Goal: Information Seeking & Learning: Find specific fact

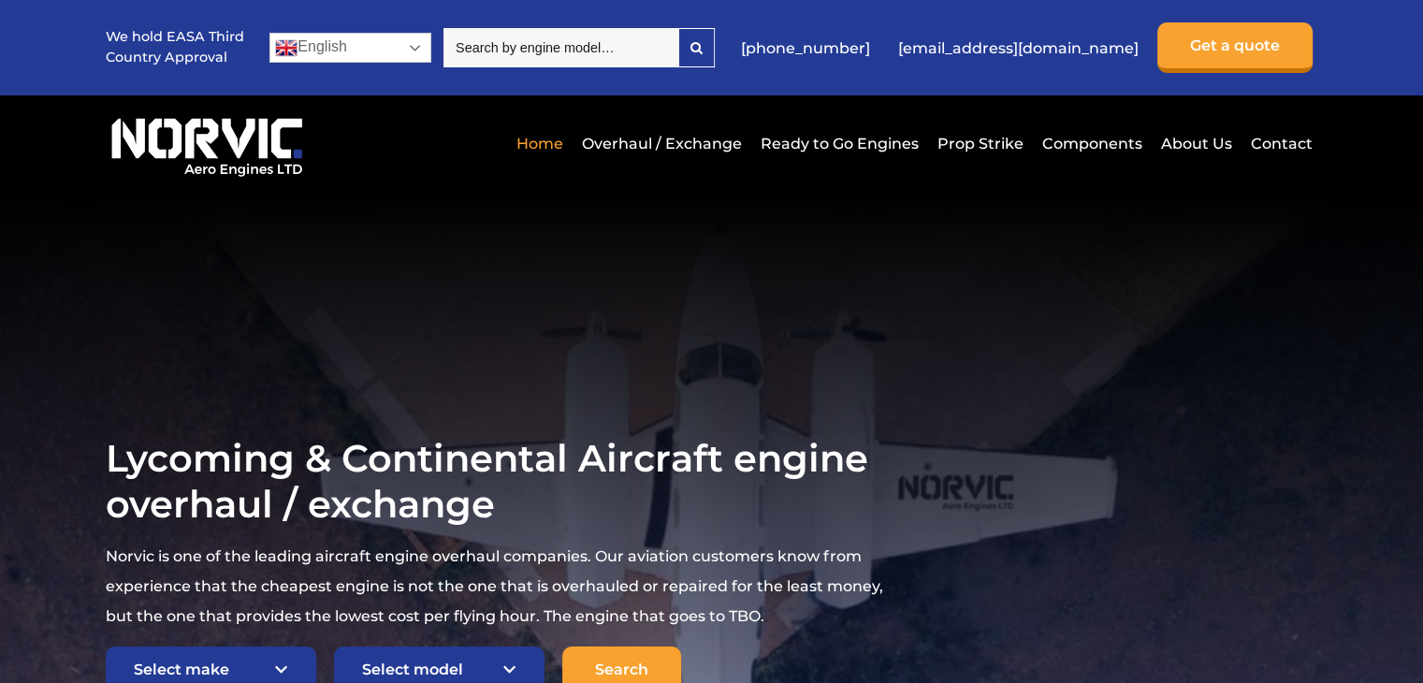
click at [412, 46] on link "English" at bounding box center [350, 48] width 162 height 30
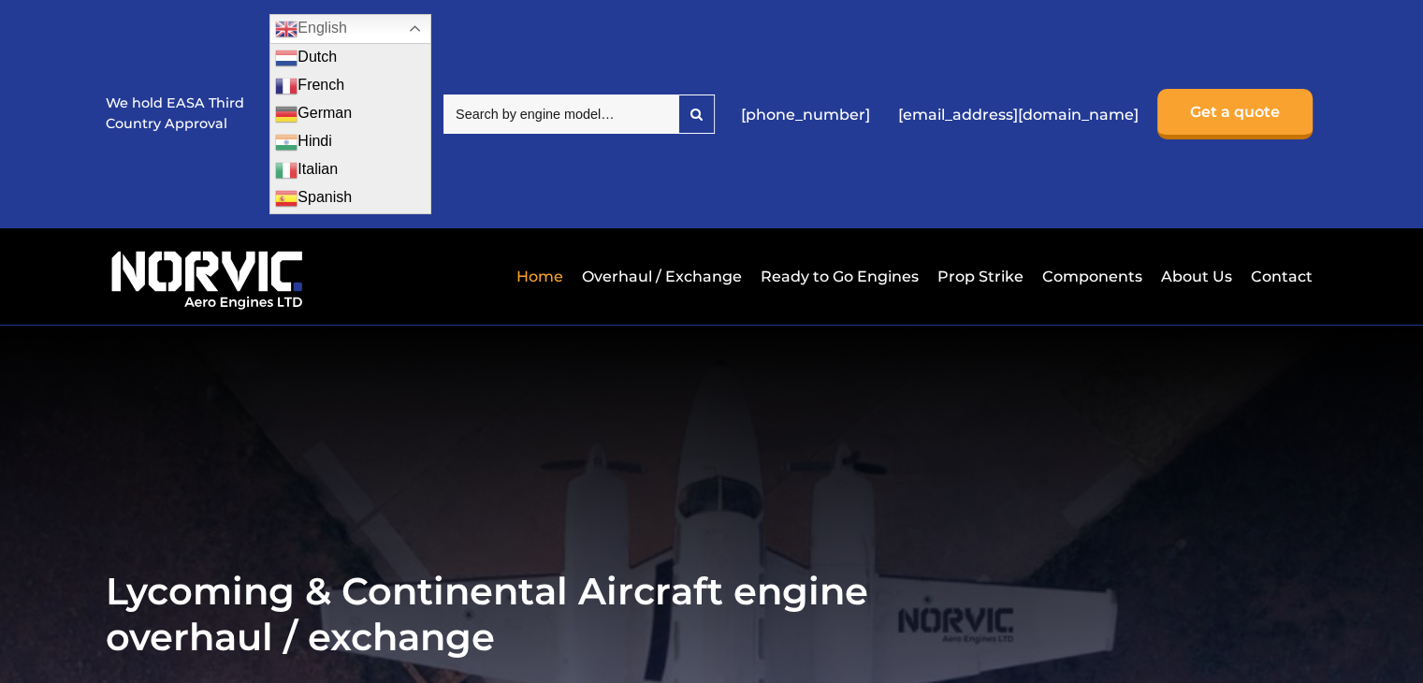
click at [498, 180] on div "We hold EASA Third Country Approval English Dutch English French German Hindi I…" at bounding box center [711, 114] width 1210 height 228
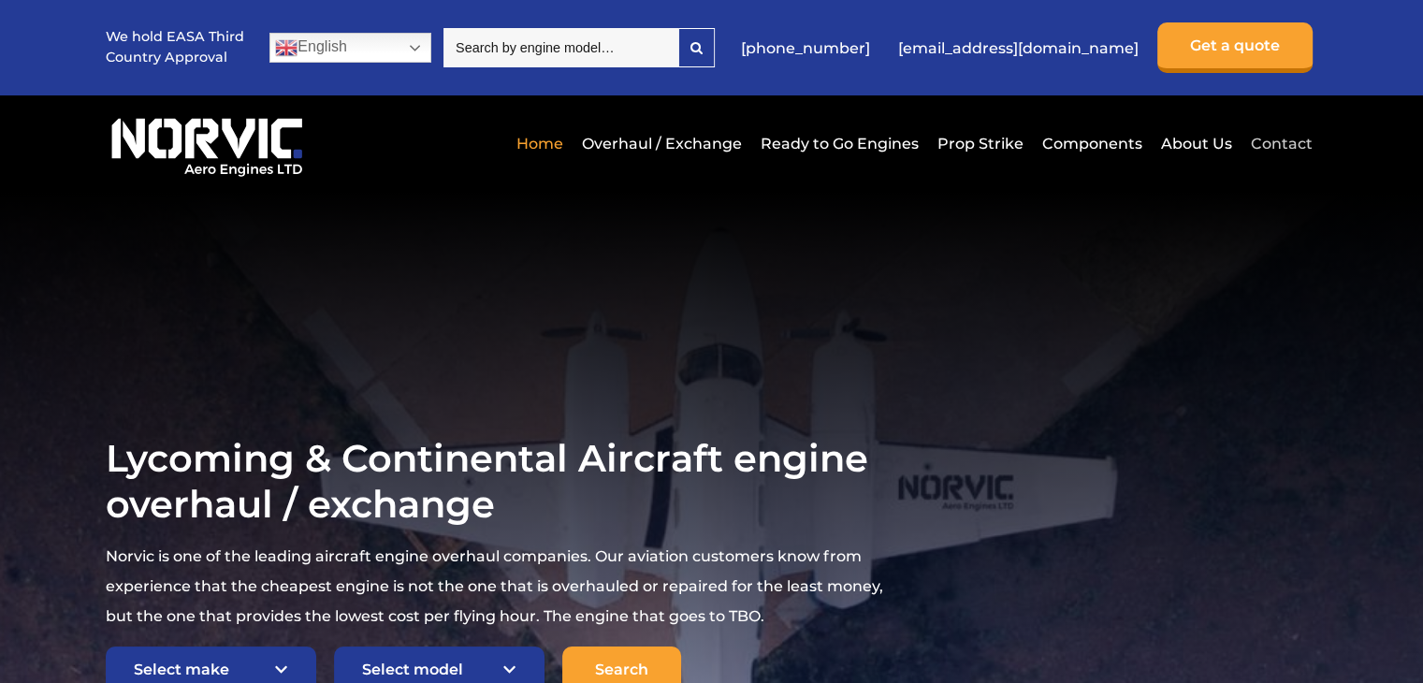
click at [1300, 143] on link "Contact" at bounding box center [1279, 144] width 66 height 46
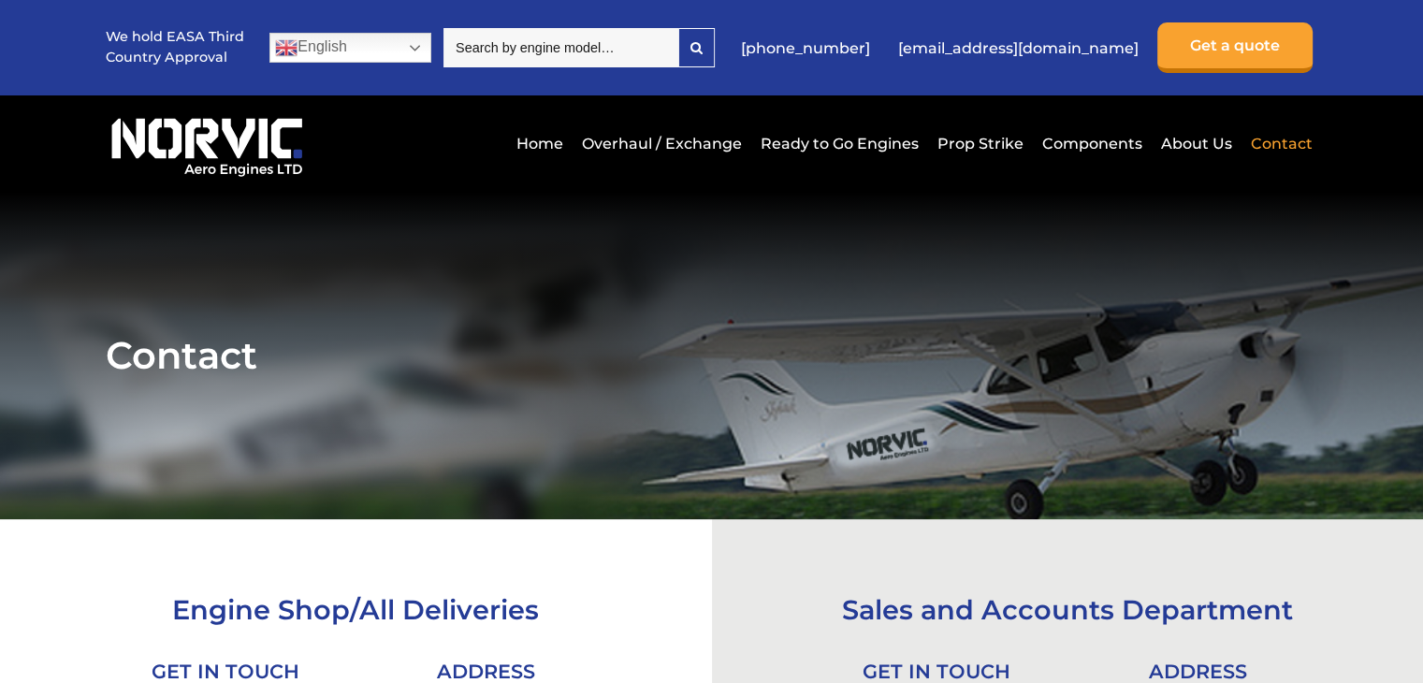
click at [599, 44] on input "search" at bounding box center [560, 47] width 235 height 39
click at [864, 211] on section "Contact" at bounding box center [711, 355] width 1423 height 327
click at [683, 147] on link "Overhaul / Exchange" at bounding box center [661, 144] width 169 height 46
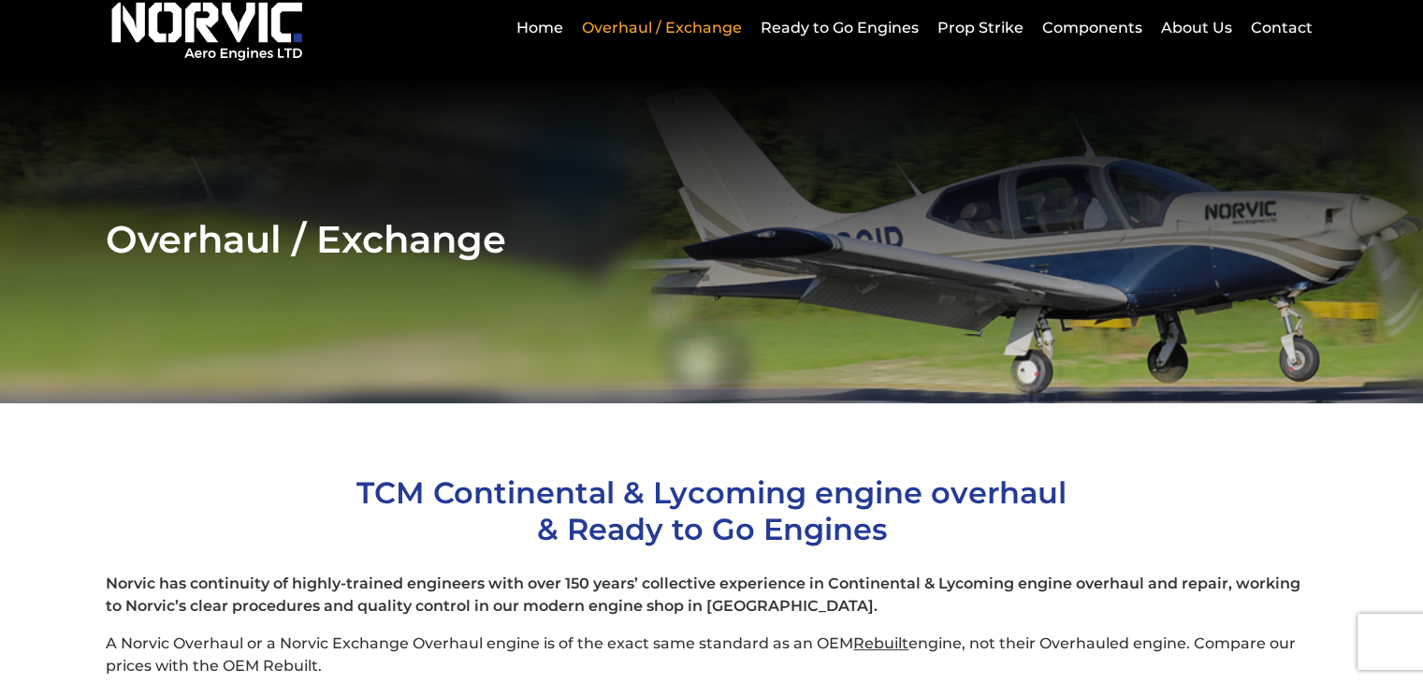
scroll to position [94, 0]
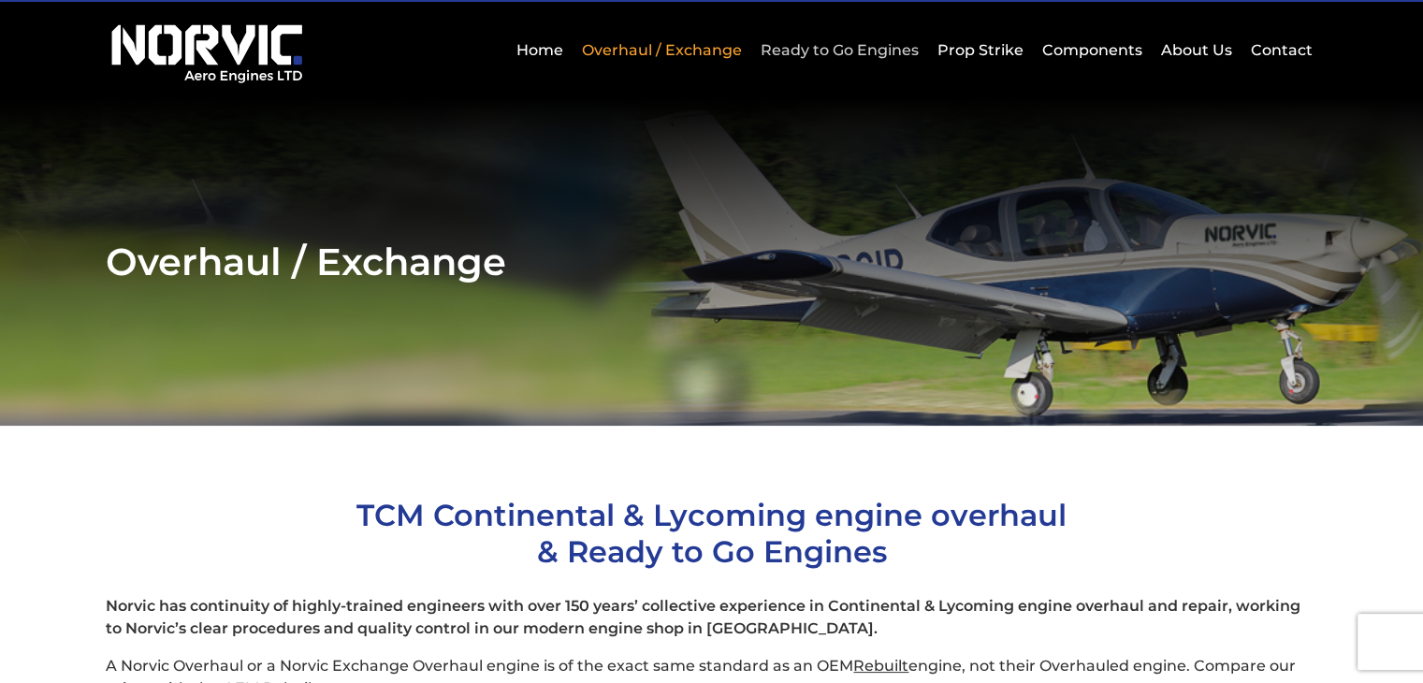
click at [834, 48] on link "Ready to Go Engines" at bounding box center [839, 50] width 167 height 46
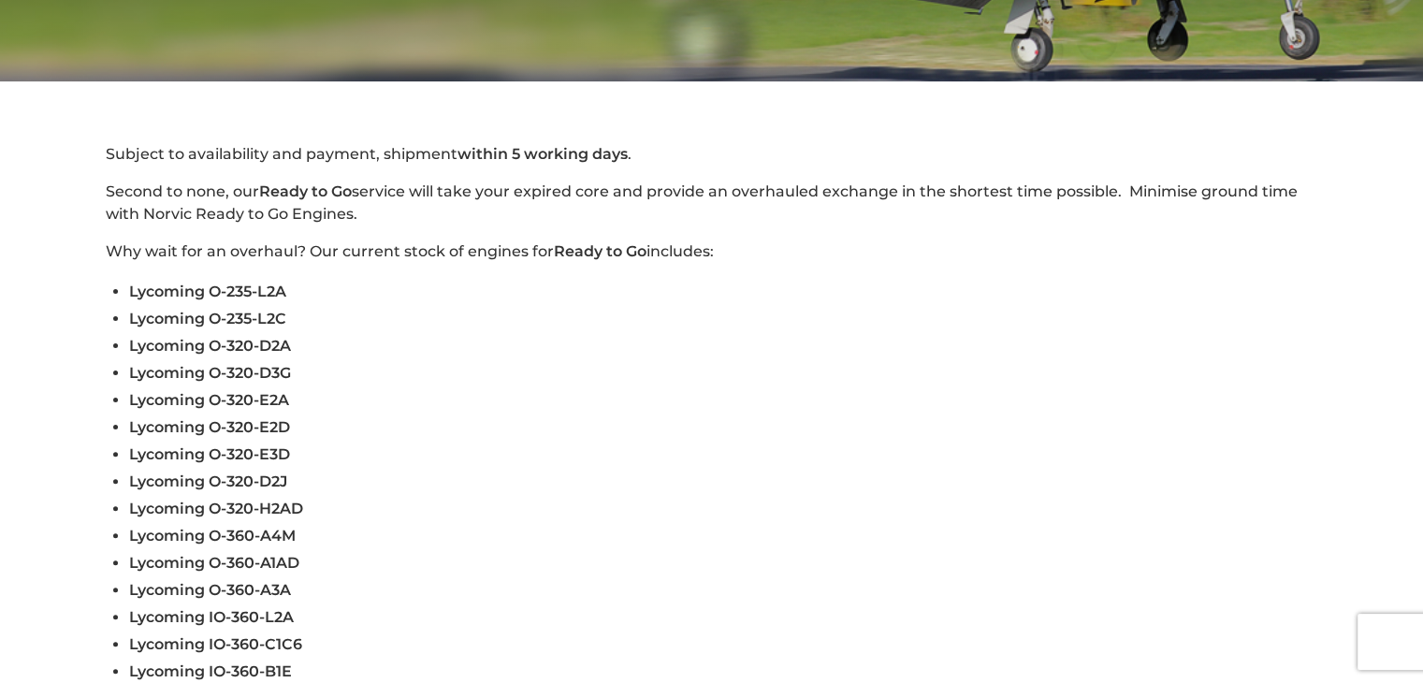
scroll to position [655, 0]
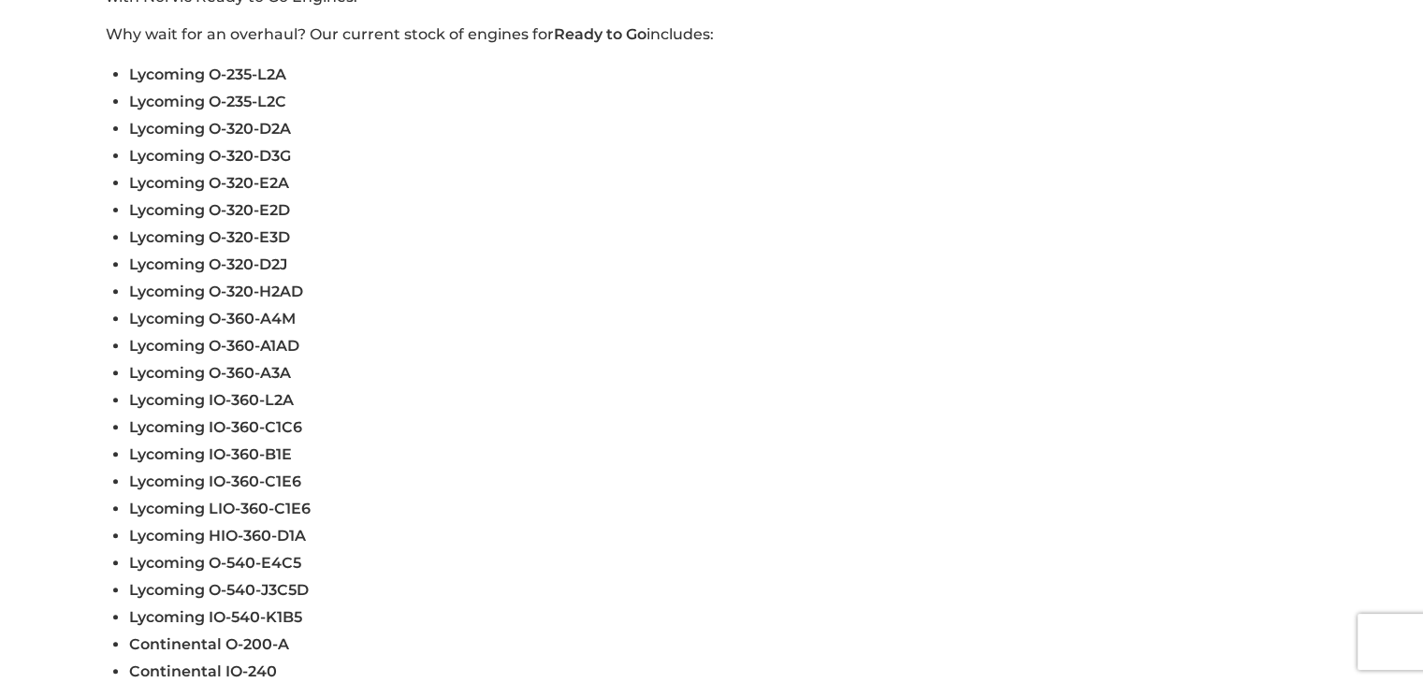
click at [213, 98] on span "Lycoming O-235-L2C" at bounding box center [207, 102] width 157 height 18
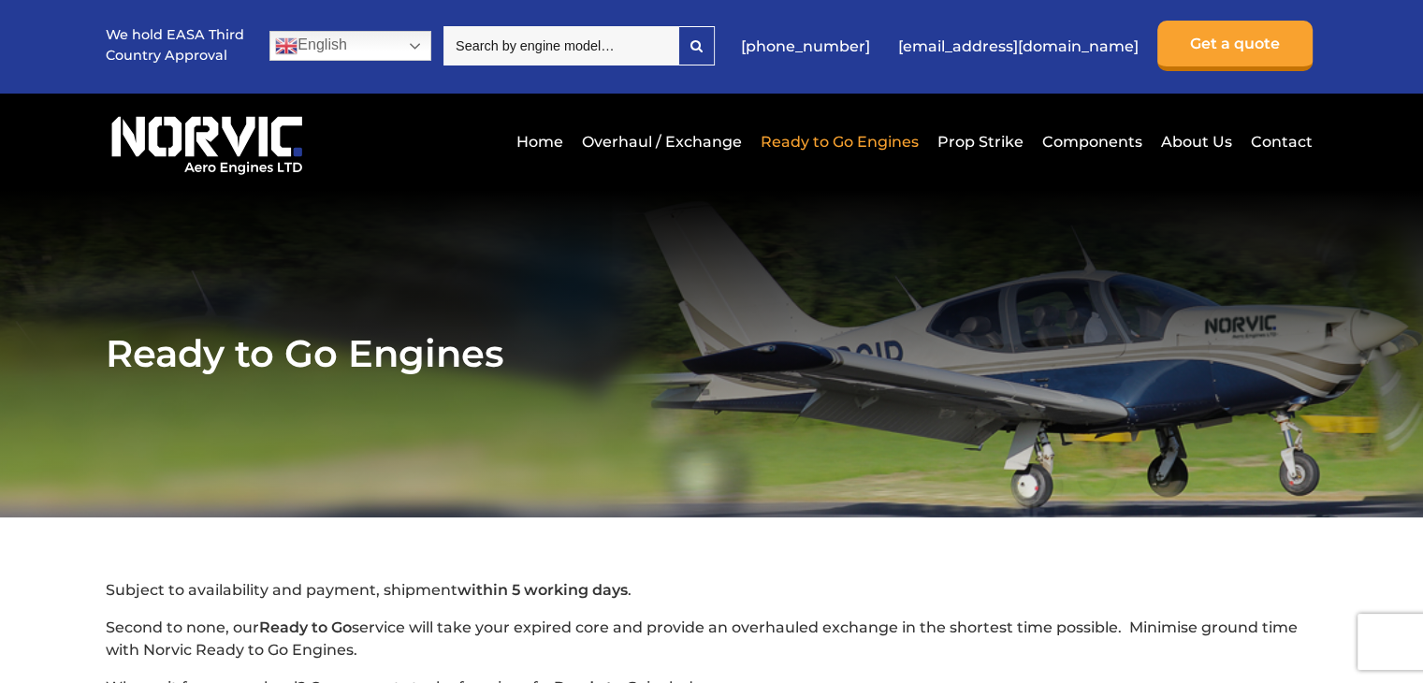
scroll to position [0, 0]
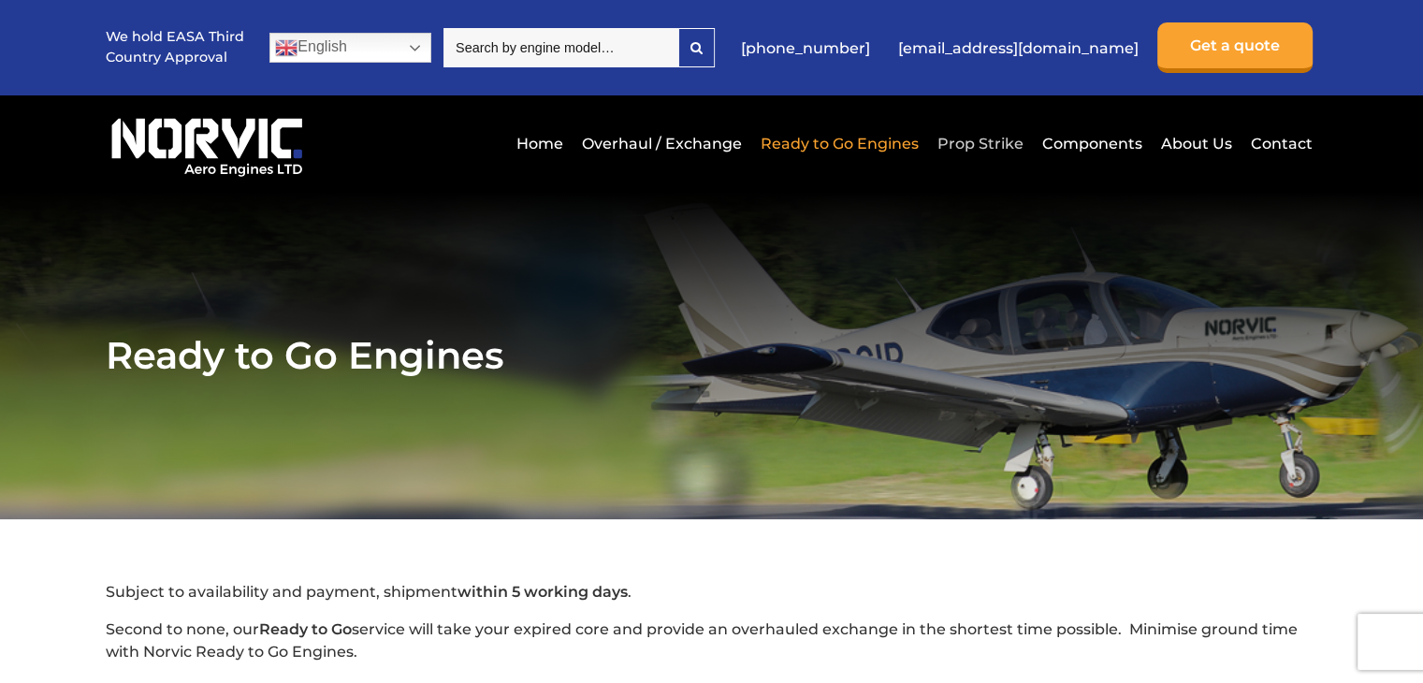
click at [990, 145] on link "Prop Strike" at bounding box center [979, 144] width 95 height 46
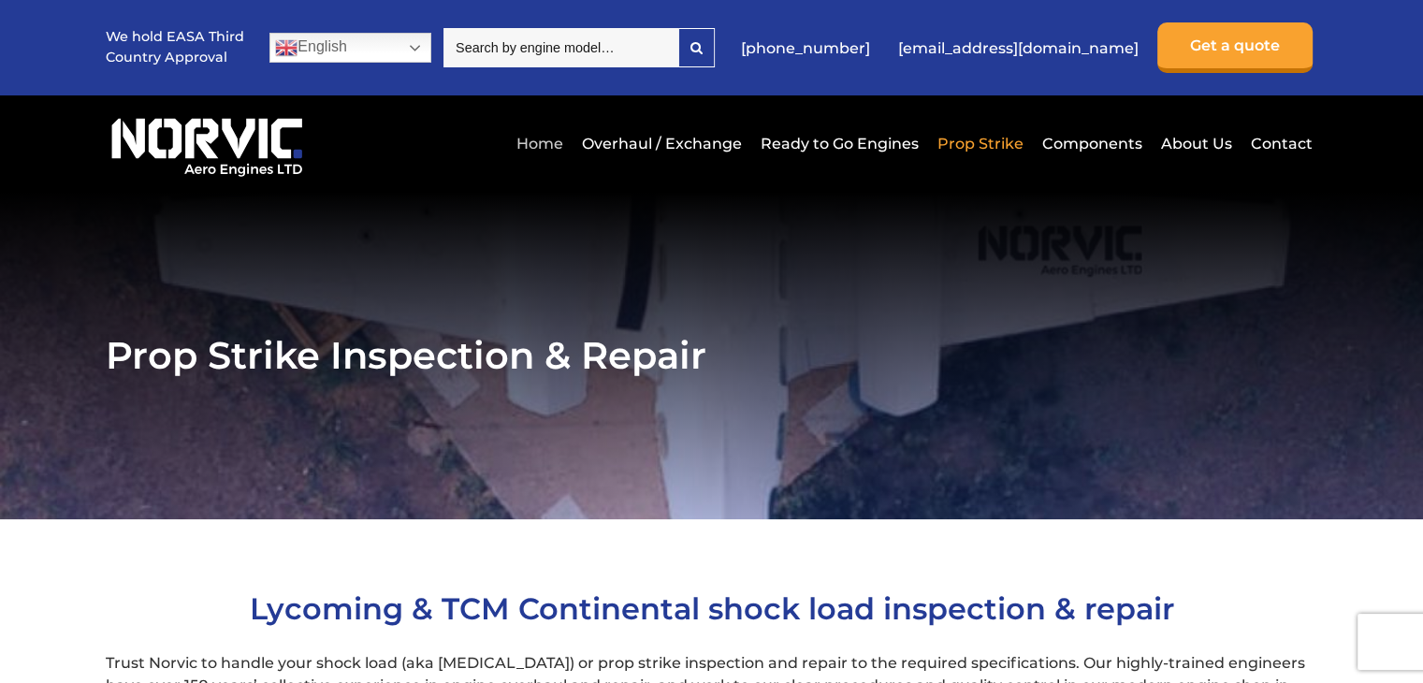
click at [548, 144] on link "Home" at bounding box center [540, 144] width 56 height 46
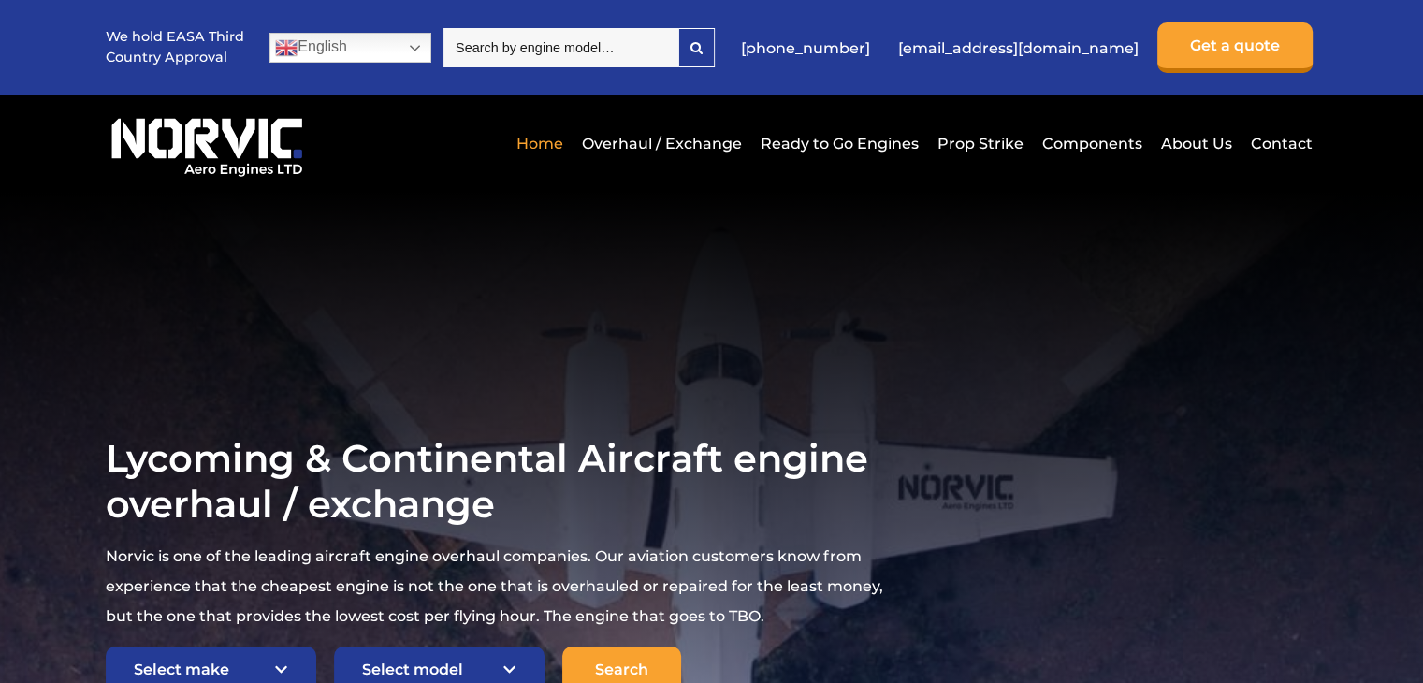
scroll to position [281, 0]
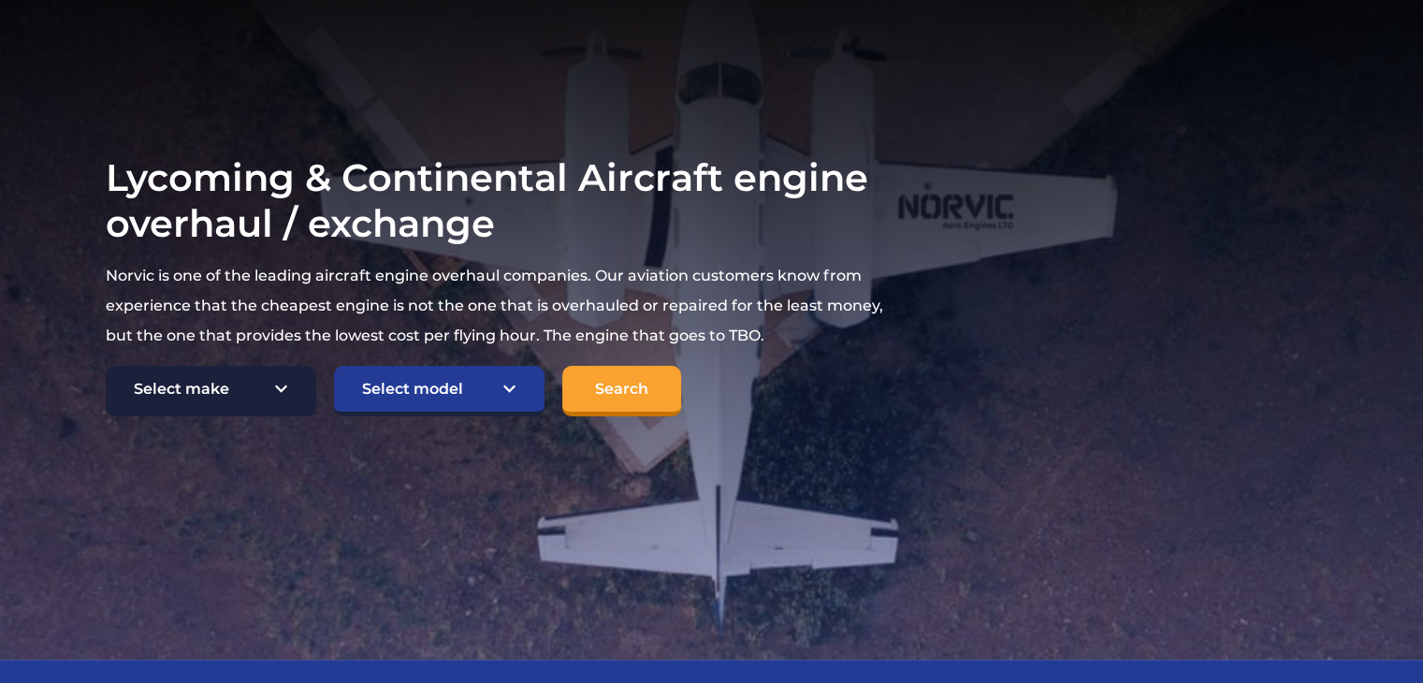
click at [281, 388] on select "Select make TCM Continental Lycoming" at bounding box center [211, 391] width 210 height 51
select select "Lycoming"
click at [106, 366] on select "Select make TCM Continental Lycoming" at bounding box center [211, 391] width 210 height 51
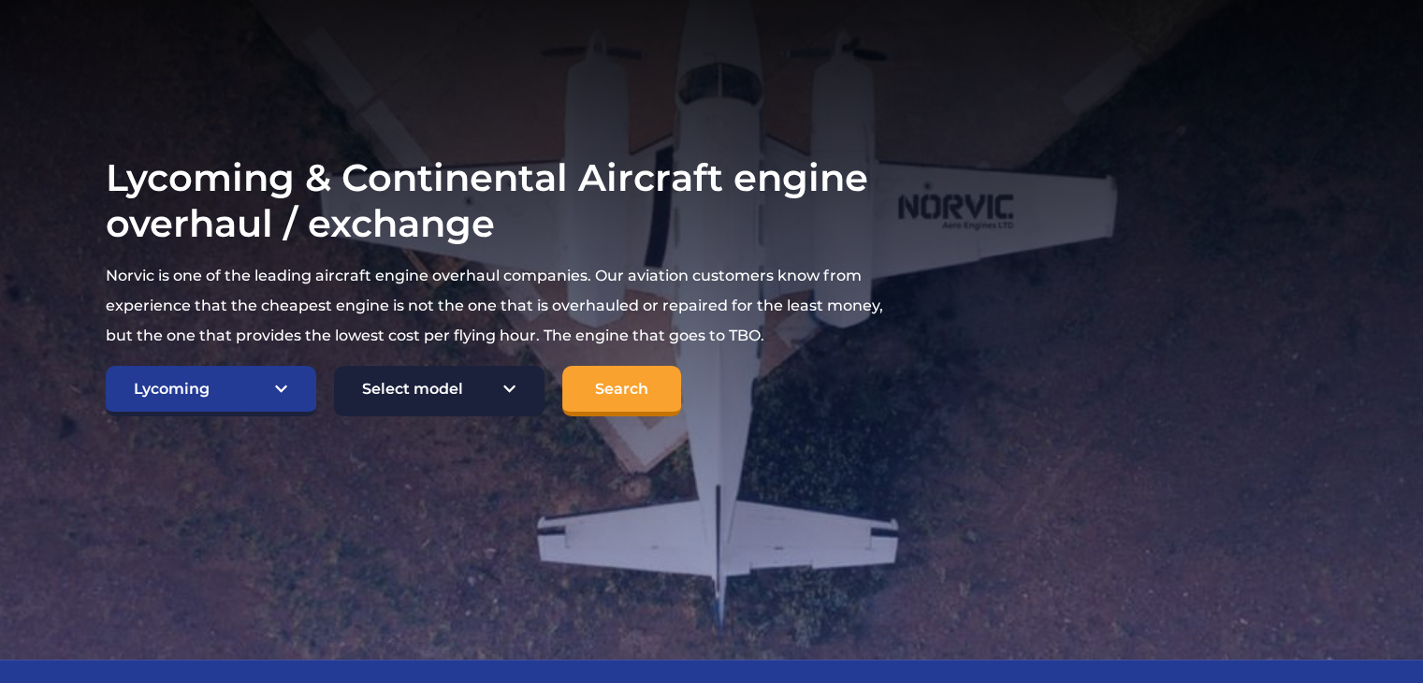
click at [507, 386] on select "Select model American Champion 7KCAB Bellanca Citabria IO-320-E2A Beech 23 Musk…" at bounding box center [439, 391] width 210 height 51
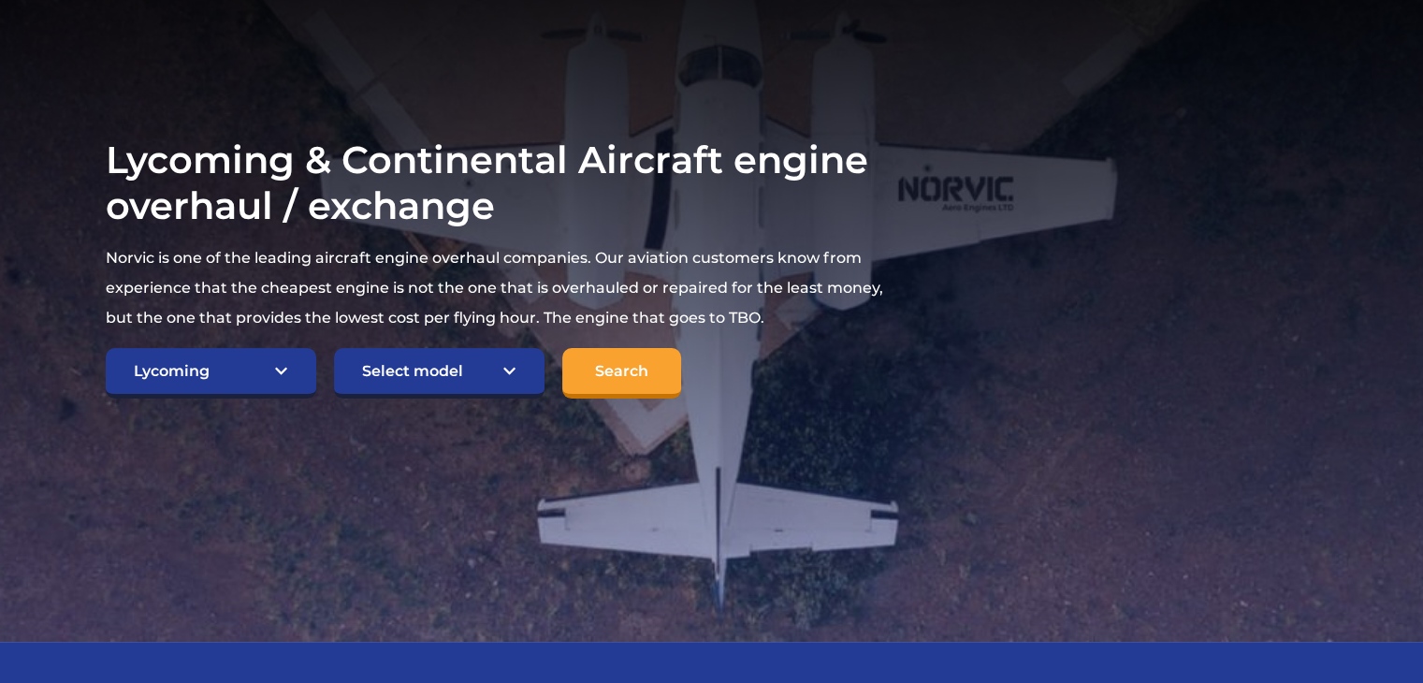
scroll to position [187, 0]
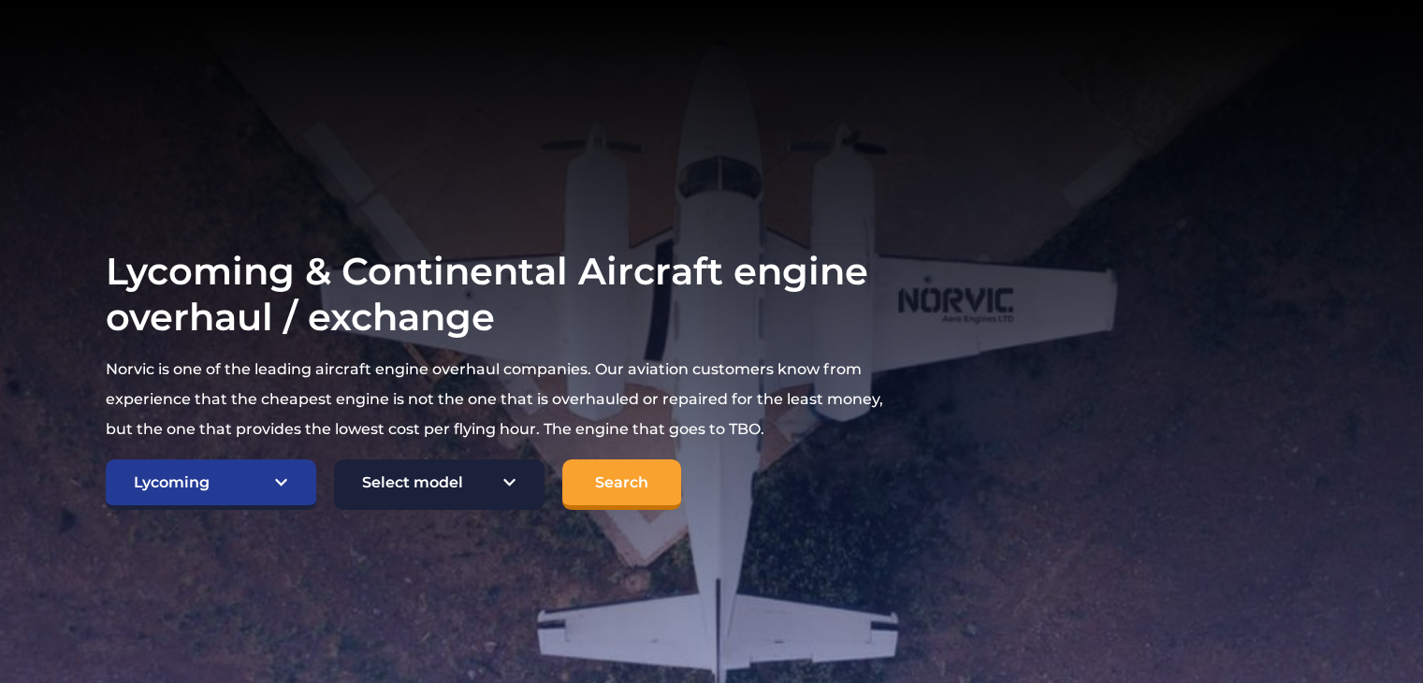
click at [513, 484] on select "Select model American Champion 7KCAB Bellanca Citabria IO-320-E2A Beech 23 Musk…" at bounding box center [439, 484] width 210 height 51
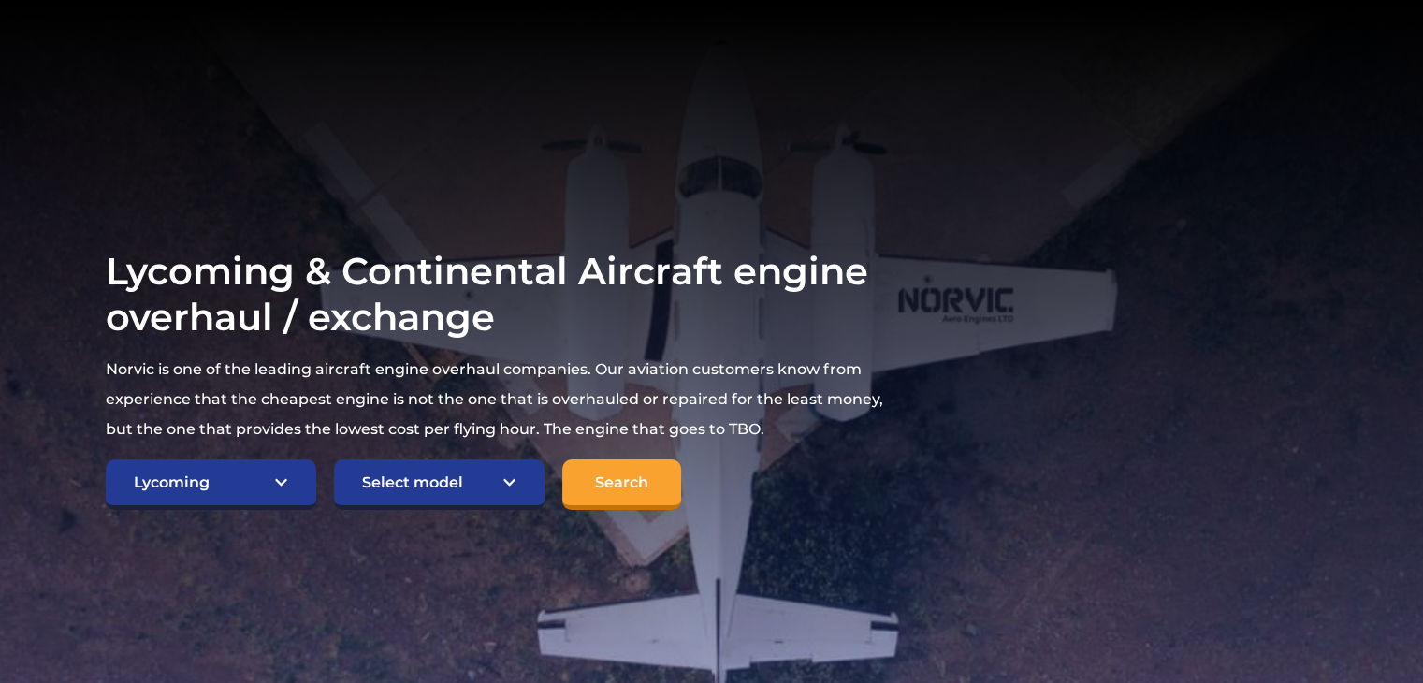
select select "645"
click at [334, 459] on select "Select model American Champion 7KCAB Bellanca Citabria IO-320-E2A Beech 23 Musk…" at bounding box center [439, 484] width 210 height 51
click at [617, 487] on input "Search" at bounding box center [621, 484] width 119 height 51
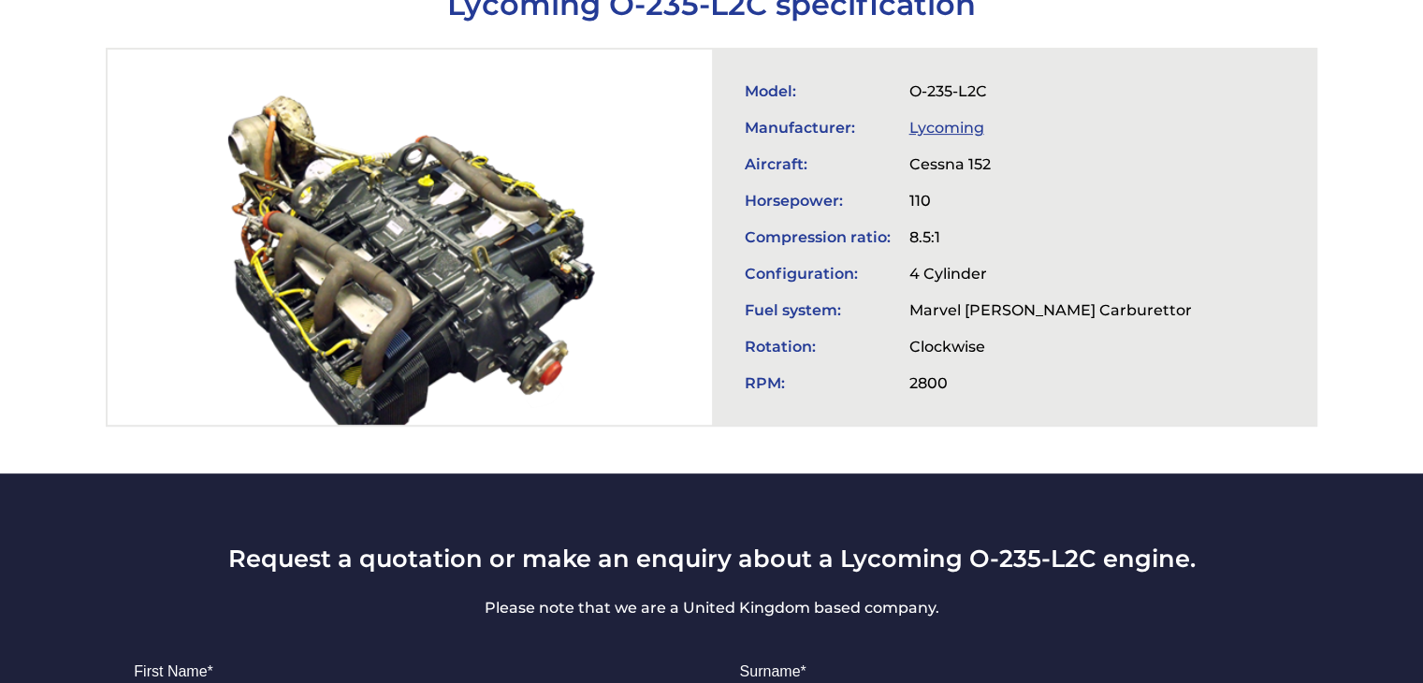
scroll to position [374, 0]
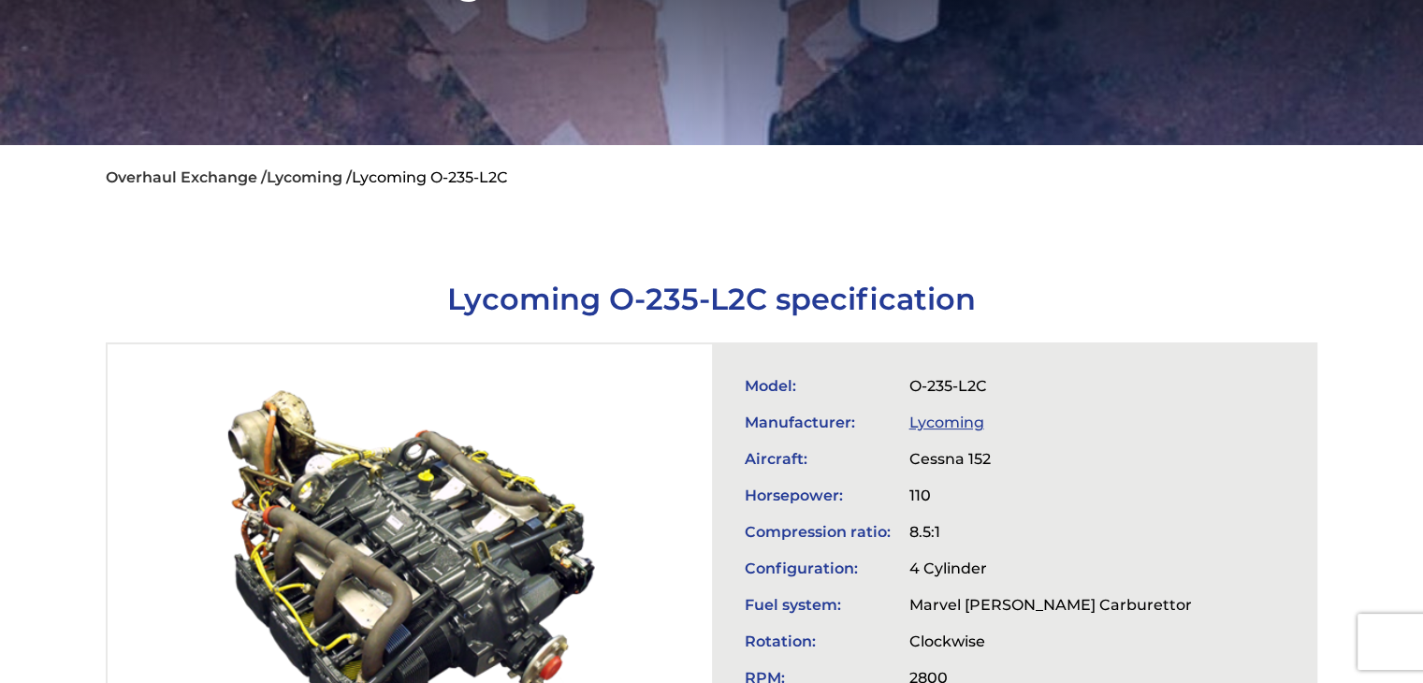
click at [933, 413] on link "Lycoming" at bounding box center [946, 422] width 75 height 18
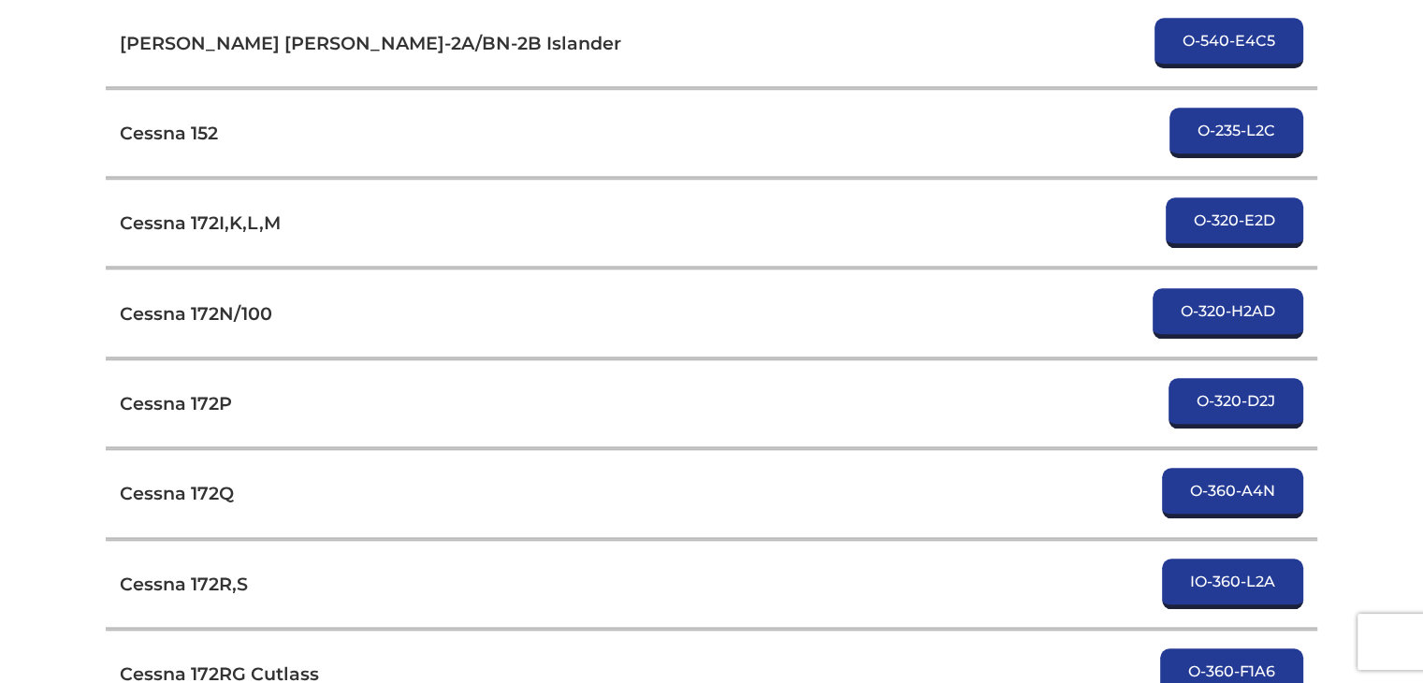
scroll to position [1964, 0]
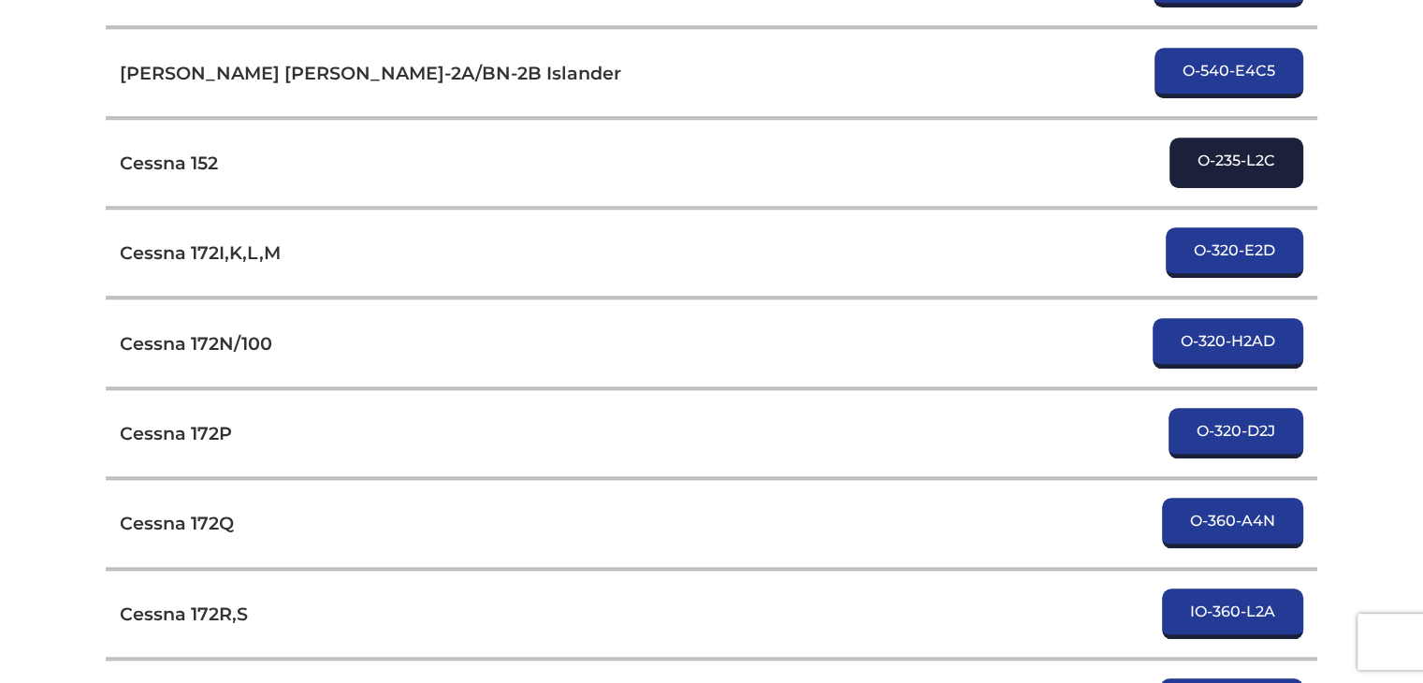
click at [1230, 139] on link "O-235-L2C" at bounding box center [1236, 162] width 134 height 51
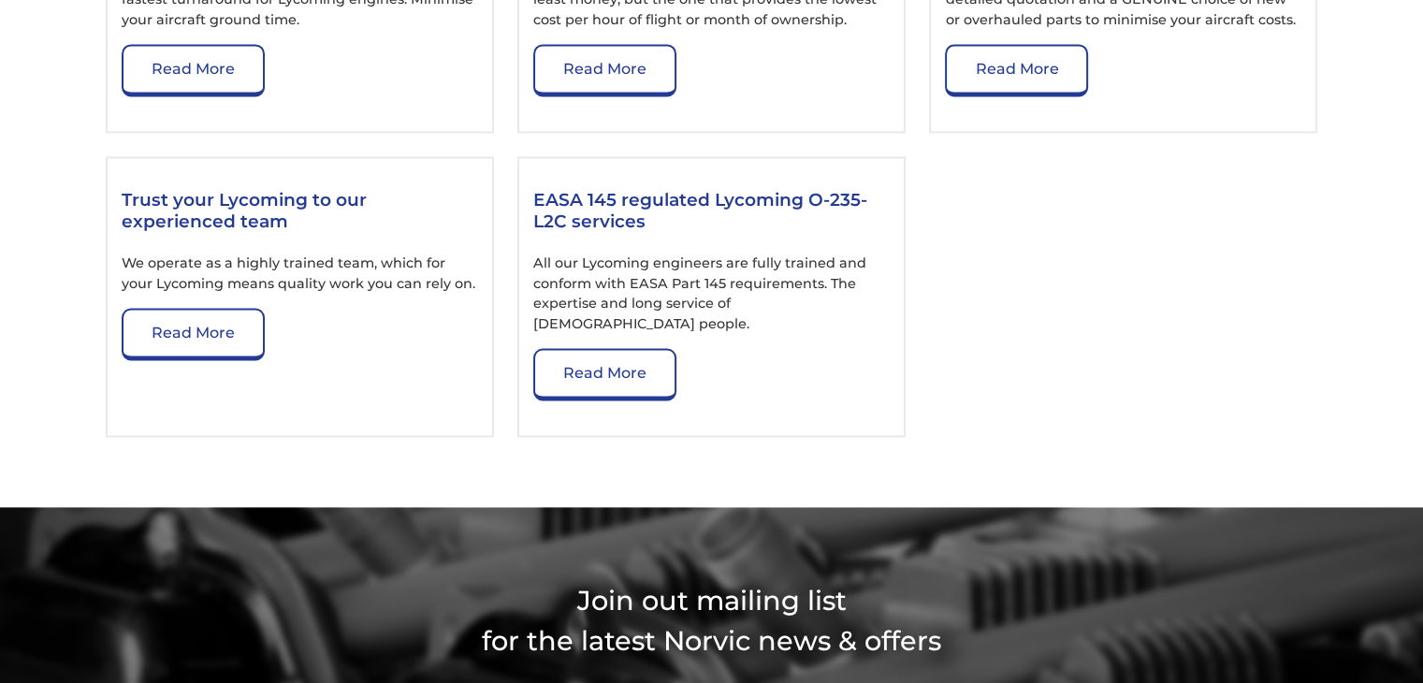
scroll to position [3217, 0]
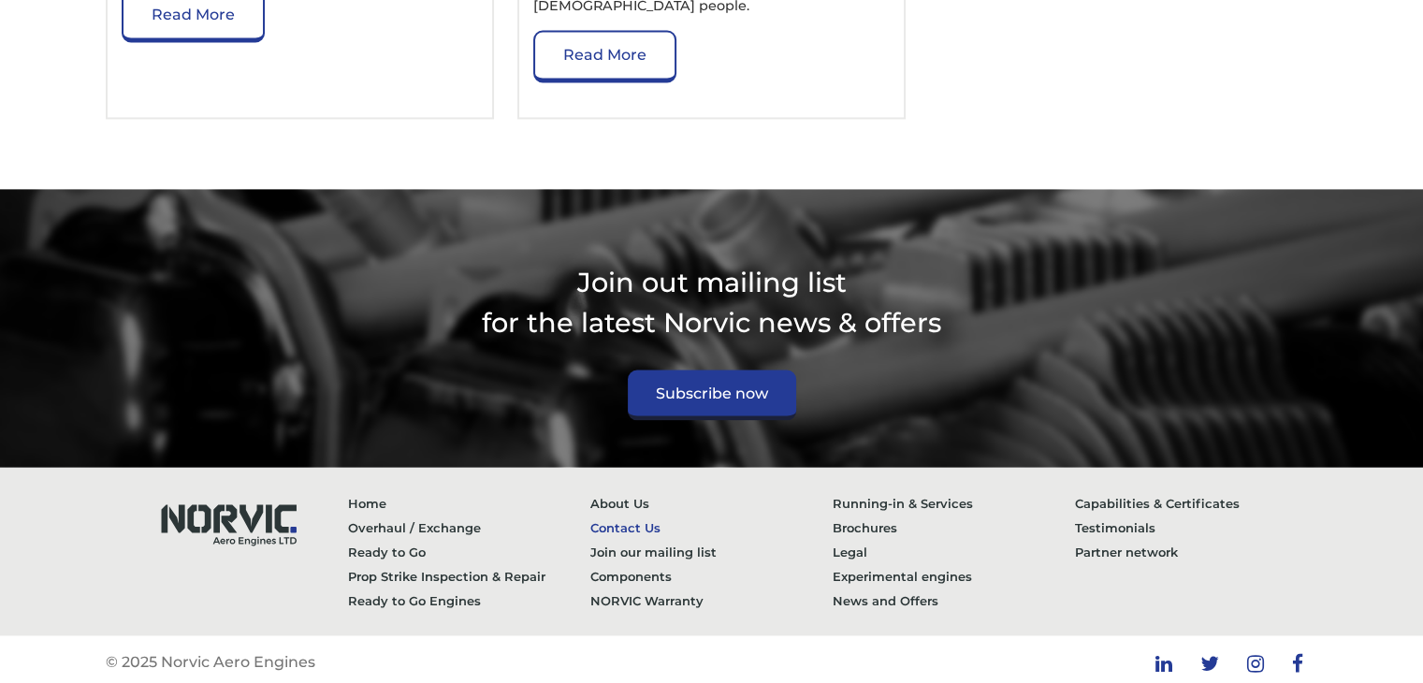
click at [615, 519] on link "Contact Us" at bounding box center [711, 526] width 242 height 24
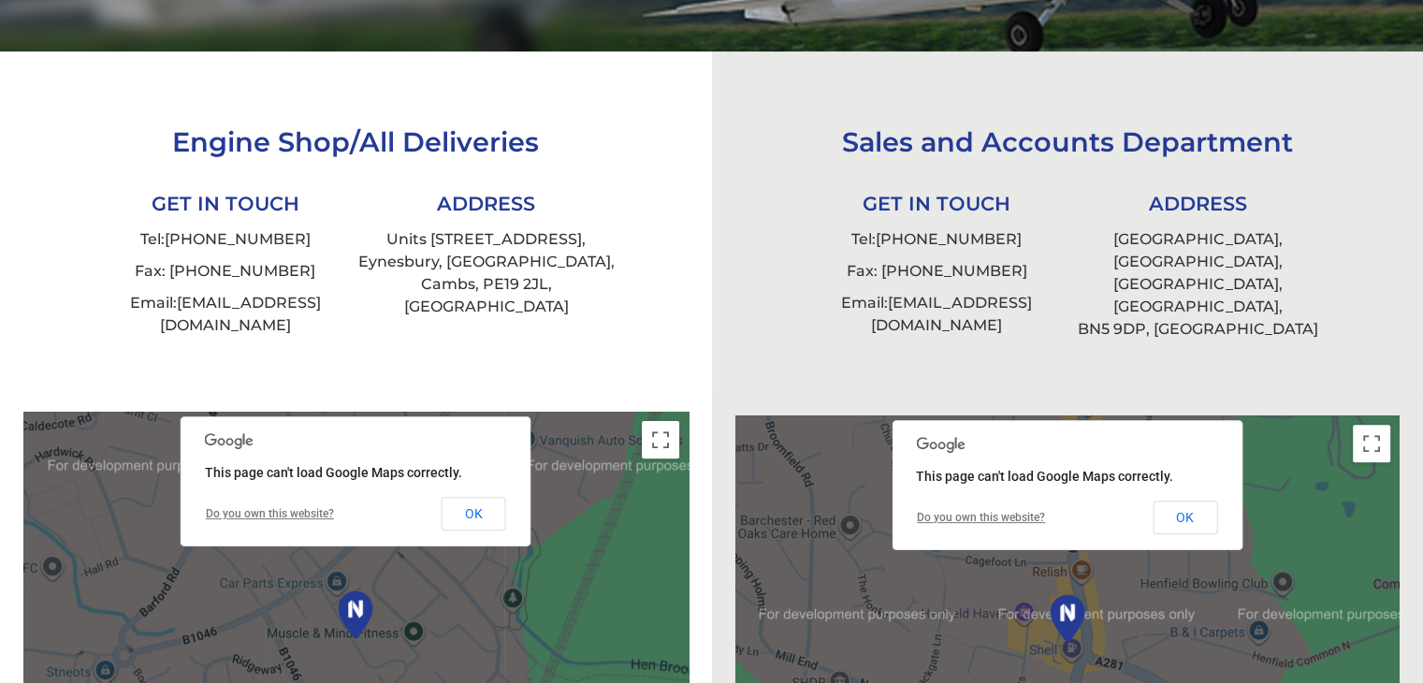
scroll to position [561, 0]
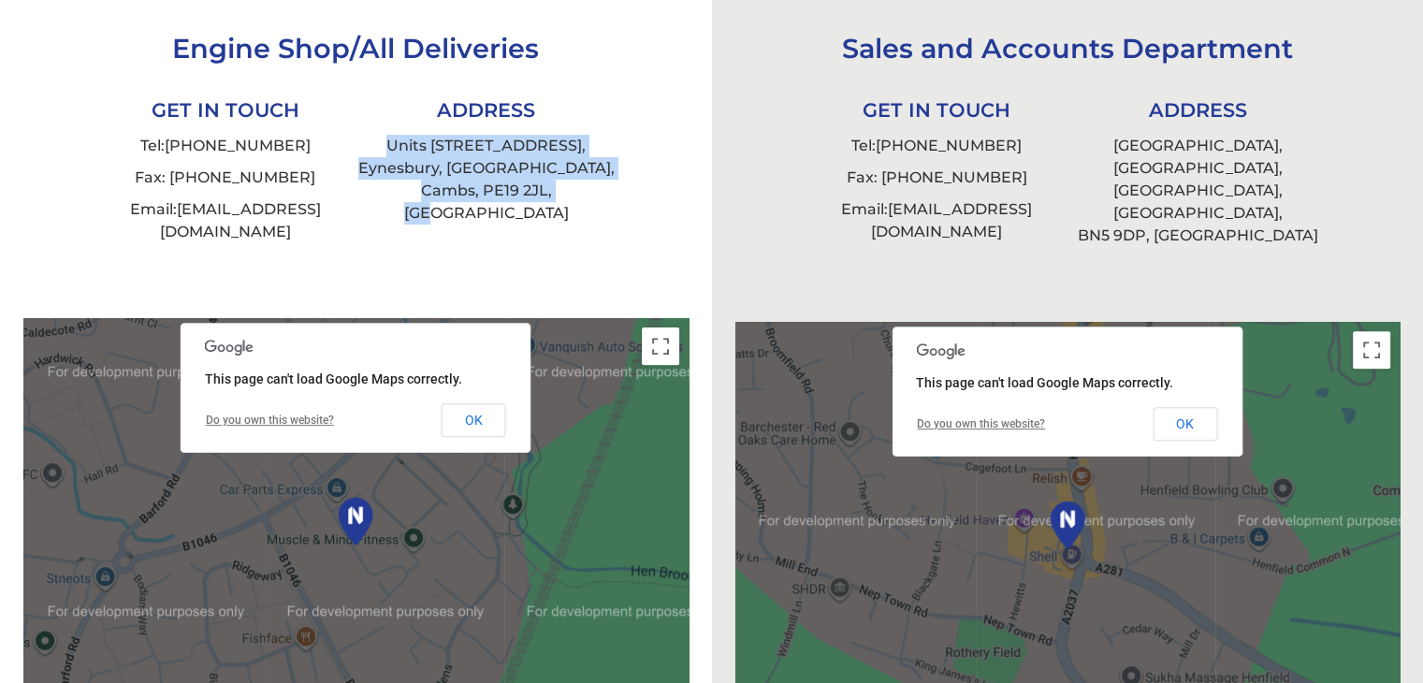
drag, startPoint x: 388, startPoint y: 140, endPoint x: 597, endPoint y: 192, distance: 214.8
click at [597, 192] on li "Units [STREET_ADDRESS]" at bounding box center [485, 179] width 261 height 99
click at [554, 424] on div at bounding box center [355, 551] width 665 height 466
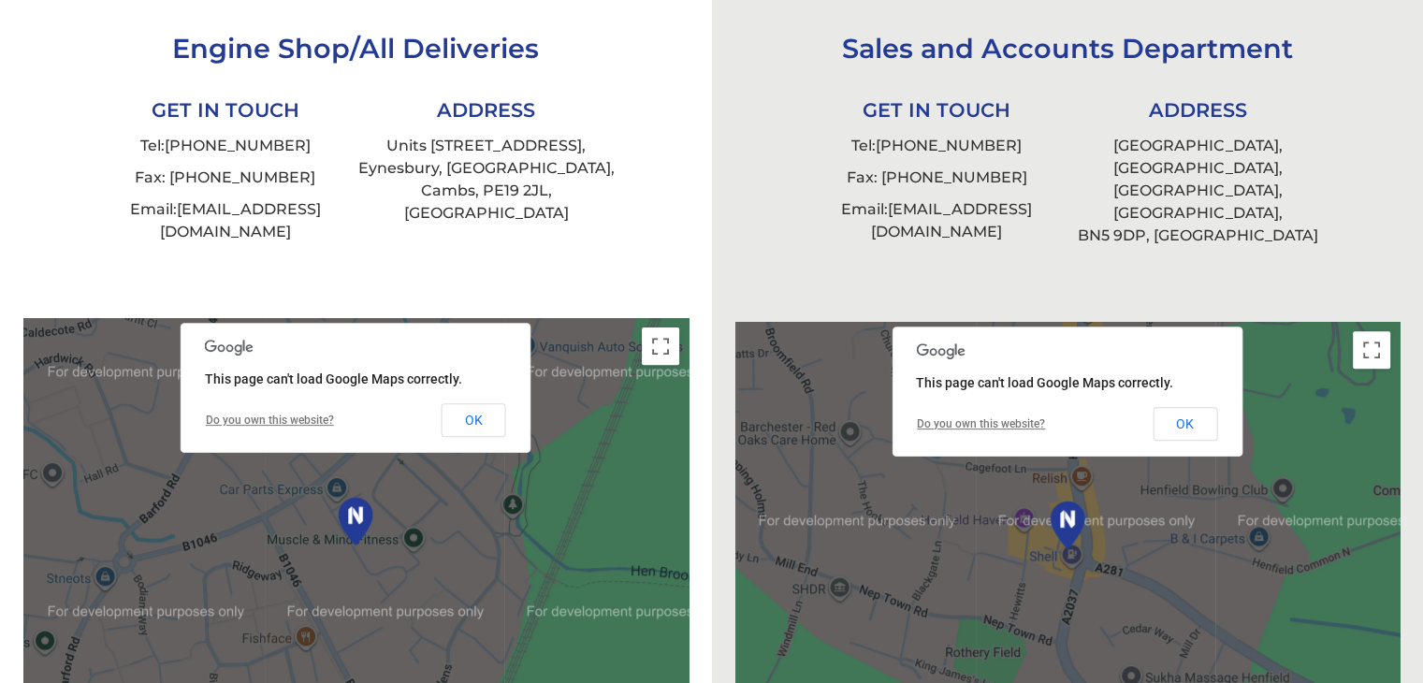
click at [1143, 406] on td "OK" at bounding box center [1167, 424] width 102 height 36
